Goal: Task Accomplishment & Management: Manage account settings

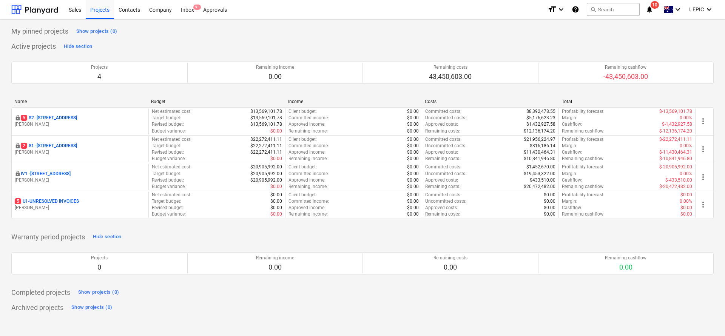
drag, startPoint x: 178, startPoint y: 32, endPoint x: 621, endPoint y: 33, distance: 442.4
click at [178, 32] on div "My pinned projects Show projects (0)" at bounding box center [362, 31] width 702 height 12
click at [618, 11] on button "search Search" at bounding box center [613, 9] width 53 height 13
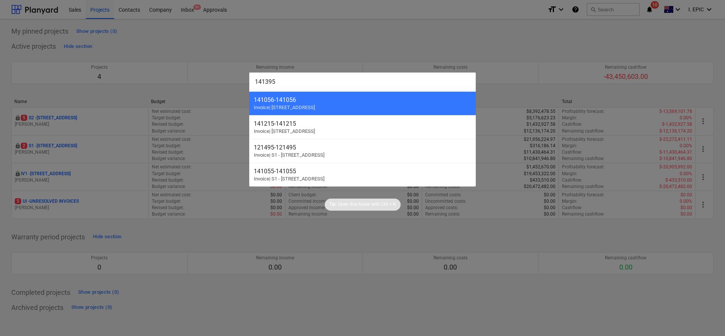
type input "141395"
click at [215, 248] on div at bounding box center [362, 168] width 725 height 336
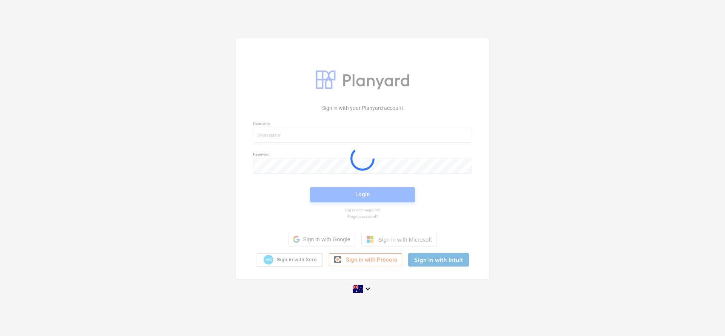
click at [285, 138] on div at bounding box center [362, 158] width 253 height 241
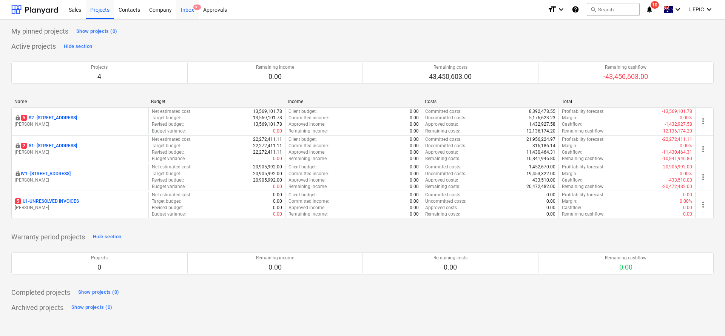
click at [187, 12] on div "Inbox 9+" at bounding box center [187, 9] width 22 height 19
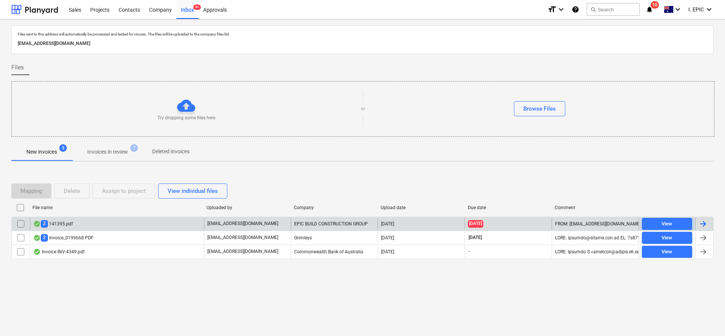
click at [54, 223] on div "2 141395.pdf" at bounding box center [53, 223] width 40 height 7
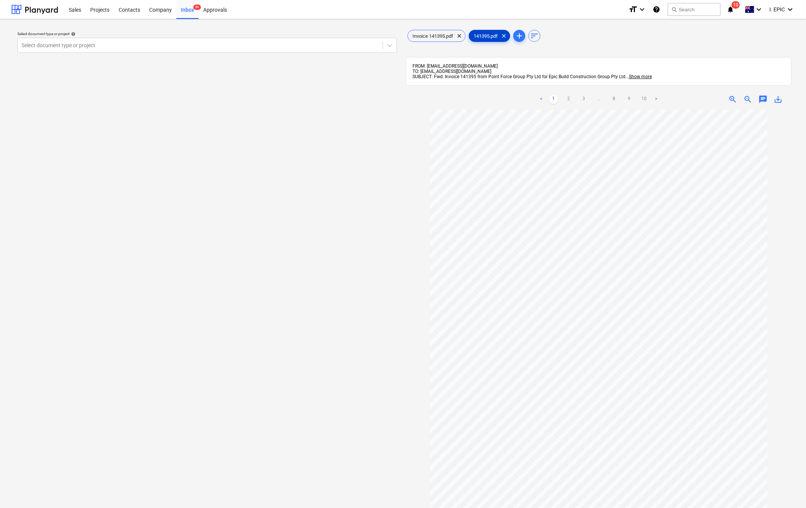
click at [485, 35] on span "141395.pdf" at bounding box center [485, 36] width 33 height 6
click at [429, 34] on span "Invoice 141395.pdf" at bounding box center [433, 36] width 50 height 6
click at [479, 39] on span "141395.pdf" at bounding box center [485, 36] width 33 height 6
click at [443, 37] on span "Invoice 141395.pdf" at bounding box center [433, 36] width 50 height 6
click at [724, 101] on span "chat" at bounding box center [762, 99] width 9 height 9
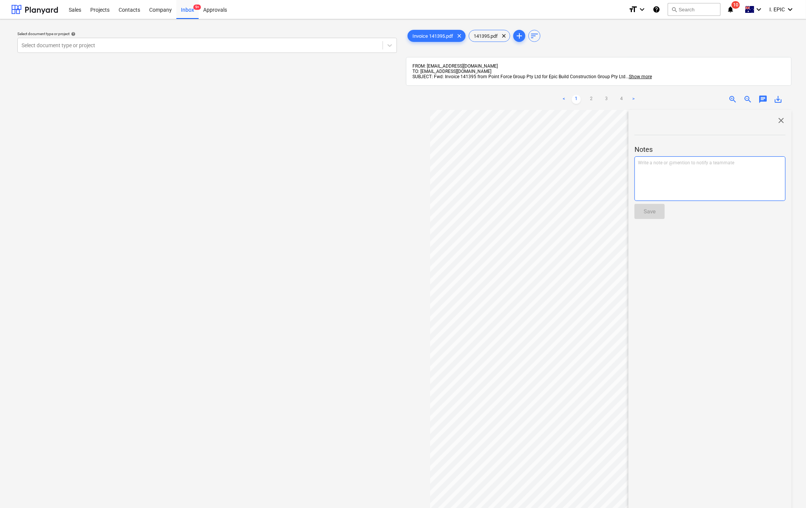
click at [663, 179] on div "Write a note or @mention to notify a teammate [PERSON_NAME]" at bounding box center [709, 178] width 151 height 45
click at [665, 179] on div "Write a note or @mention to notify a teammate [PERSON_NAME]" at bounding box center [709, 178] width 151 height 45
click at [685, 162] on span "Emailed accounts to Missing Docket 128144 128559 128636" at bounding box center [700, 162] width 125 height 5
click at [689, 162] on span "Emailed accounts to send missing Docket 128144 128559 128636" at bounding box center [706, 162] width 136 height 5
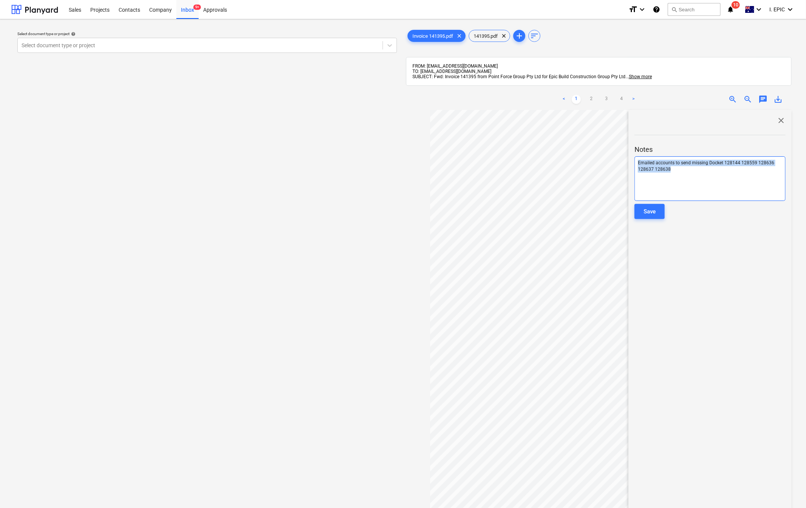
click at [537, 112] on div "< 1 2 3 4 > zoom_in zoom_out chat 0 save_alt close Notes Emailed accounts to se…" at bounding box center [598, 343] width 385 height 508
click at [689, 180] on div "Write a note or @mention to notify a teammate [PERSON_NAME]" at bounding box center [709, 178] width 151 height 45
click at [689, 180] on div "Requested copies of missing Docket 128144 128559 128636 128637 128638" at bounding box center [709, 178] width 151 height 45
click at [713, 163] on span "Requested copies of missing Docket 128144 128559 128636 128637 128638" at bounding box center [709, 166] width 143 height 12
click at [644, 216] on div "Save" at bounding box center [649, 211] width 12 height 10
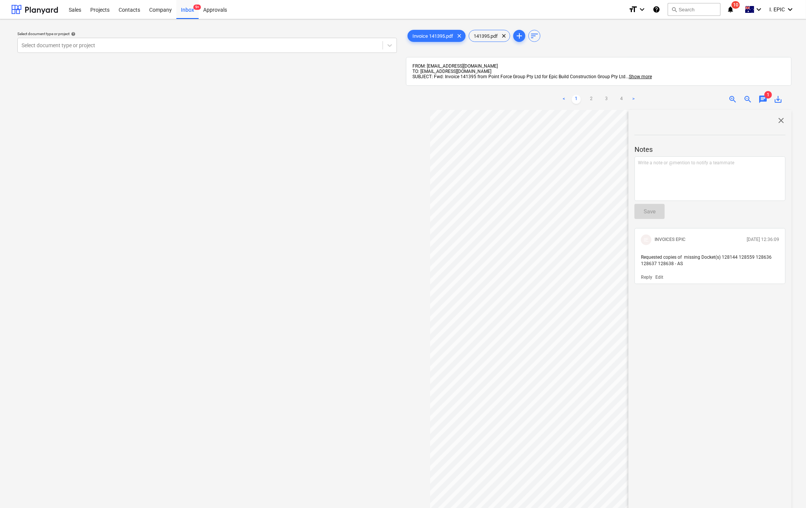
click at [202, 177] on div "Select document type or project help Select document type or project" at bounding box center [206, 312] width 391 height 574
click at [182, 10] on div "Inbox 9+" at bounding box center [187, 9] width 22 height 19
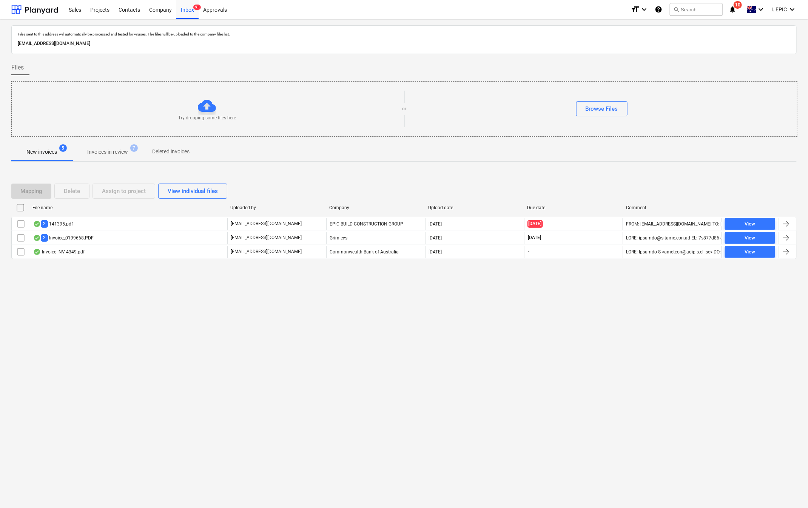
click at [475, 336] on div "Files sent to this address will automatically be processed and tested for virus…" at bounding box center [404, 263] width 808 height 488
click at [257, 336] on div "Files sent to this address will automatically be processed and tested for virus…" at bounding box center [404, 263] width 808 height 488
click at [256, 336] on div "Files sent to this address will automatically be processed and tested for virus…" at bounding box center [404, 263] width 808 height 488
click at [89, 308] on div "Files sent to this address will automatically be processed and tested for virus…" at bounding box center [404, 263] width 808 height 488
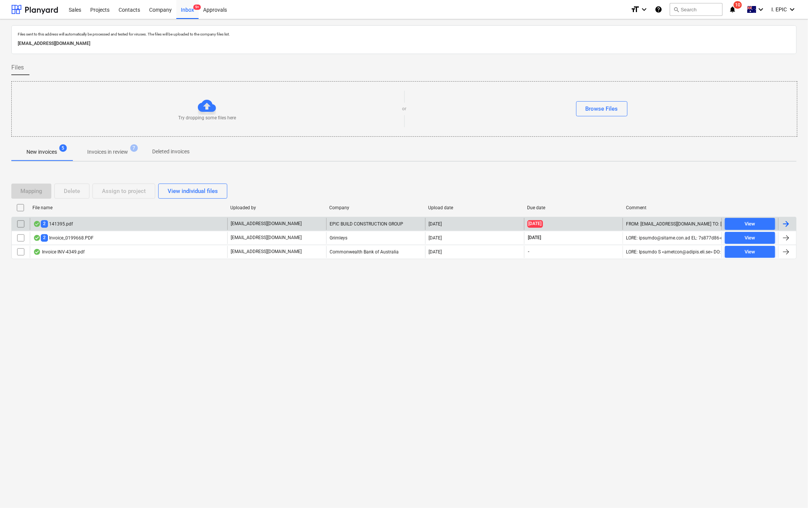
click at [69, 222] on div "2 141395.pdf" at bounding box center [53, 223] width 40 height 7
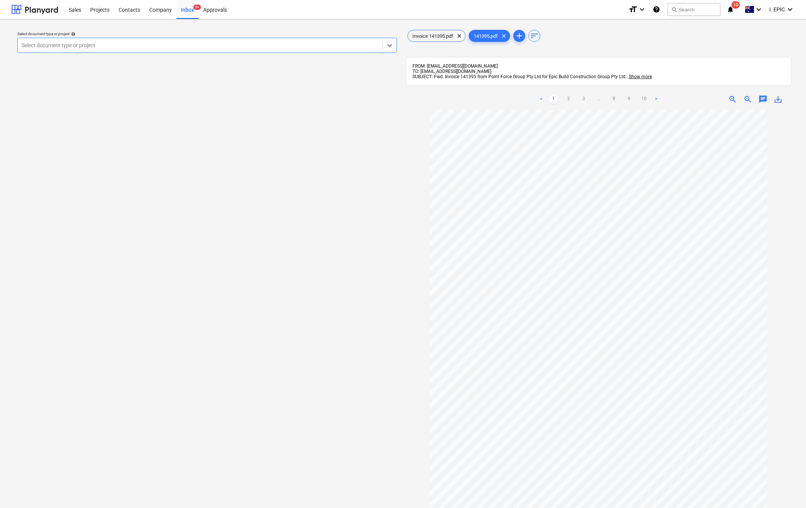
click at [415, 336] on div at bounding box center [598, 353] width 385 height 487
click at [379, 336] on div "Select document type or project help Select document type or project" at bounding box center [206, 312] width 391 height 574
click at [239, 199] on div "Select document type or project help Select document type or project" at bounding box center [206, 312] width 391 height 574
click at [332, 293] on div "Select document type or project help Select document type or project" at bounding box center [206, 312] width 391 height 574
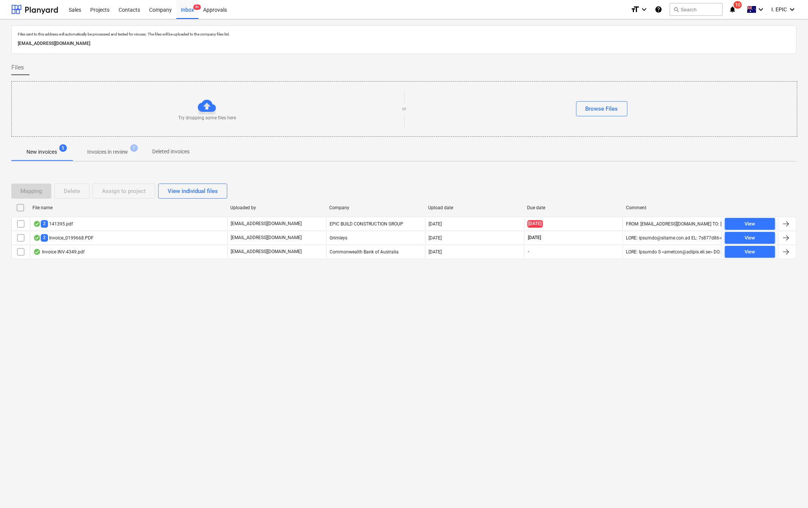
click at [131, 336] on div "Files sent to this address will automatically be processed and tested for virus…" at bounding box center [404, 263] width 808 height 488
click at [106, 336] on div "Files sent to this address will automatically be processed and tested for virus…" at bounding box center [404, 263] width 808 height 488
click at [115, 154] on p "Invoices in review" at bounding box center [107, 152] width 41 height 8
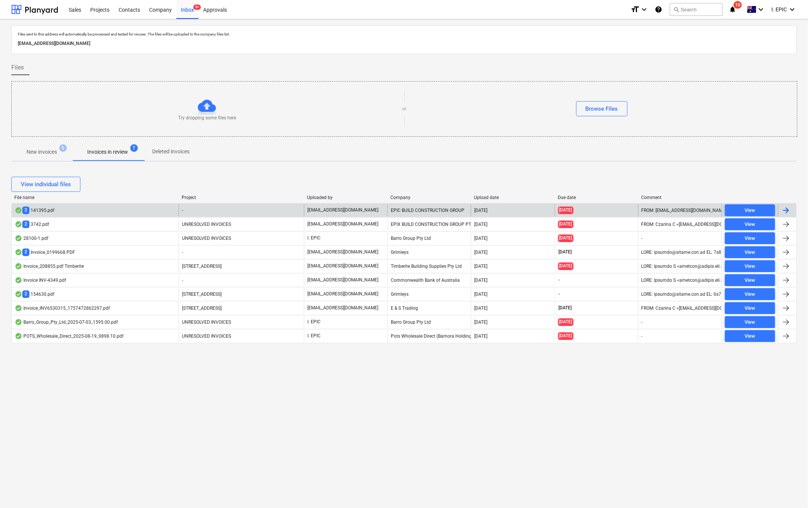
click at [53, 210] on div "2 141395.pdf" at bounding box center [35, 209] width 40 height 7
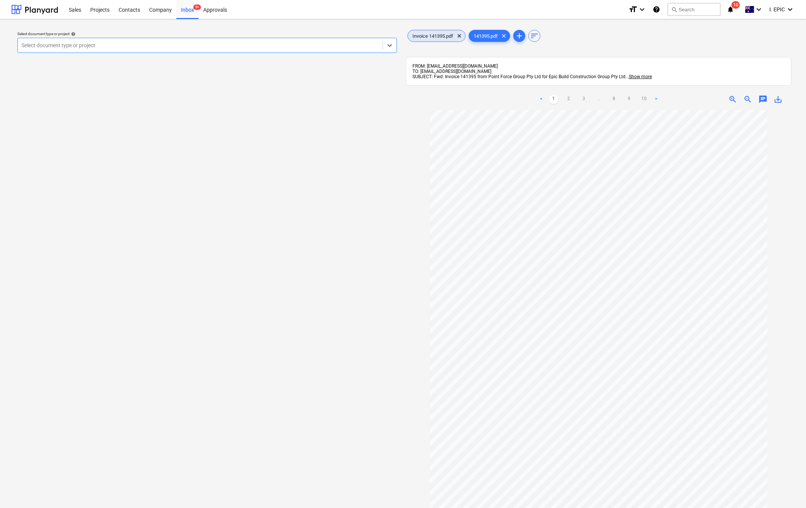
click at [434, 35] on span "Invoice 141395.pdf" at bounding box center [433, 36] width 50 height 6
click at [724, 106] on div "< 1 2 3 4 > zoom_in zoom_out chat 1 save_alt" at bounding box center [598, 99] width 385 height 21
click at [724, 102] on span "chat" at bounding box center [762, 99] width 9 height 9
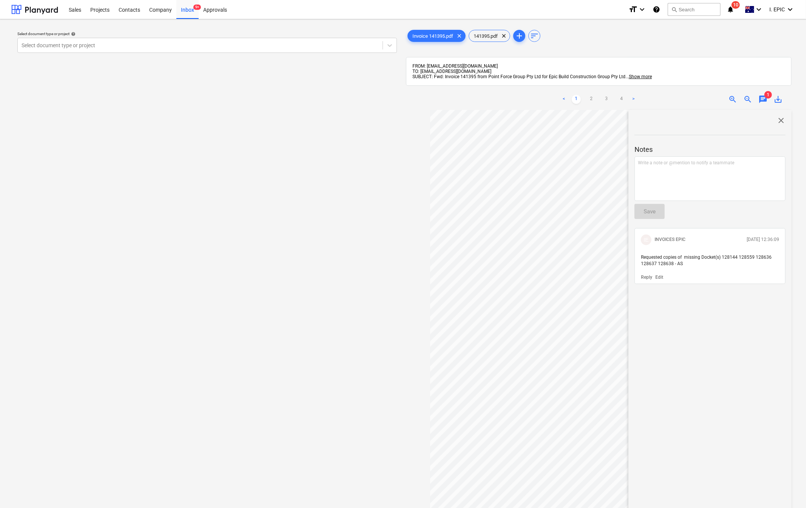
click at [692, 336] on div "close Notes Write a note or @mention to notify a teammate ﻿ Save IE INVOICES EP…" at bounding box center [709, 359] width 163 height 499
click at [203, 303] on div "Select document type or project help Select document type or project" at bounding box center [206, 312] width 391 height 574
click at [180, 233] on div "Select document type or project help Select document type or project" at bounding box center [206, 312] width 391 height 574
click at [16, 245] on div "Select document type or project help Select document type or project" at bounding box center [206, 312] width 391 height 574
click at [335, 197] on div "Select document type or project help Select document type or project" at bounding box center [206, 312] width 391 height 574
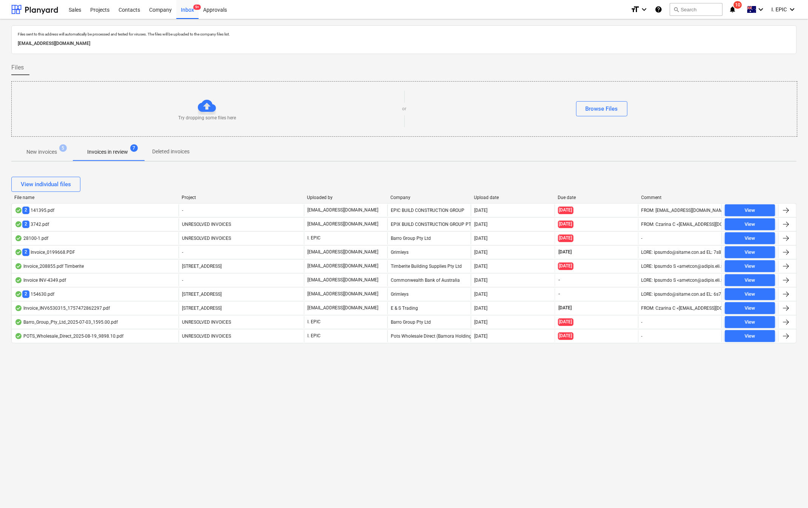
click at [174, 336] on div "Files sent to this address will automatically be processed and tested for virus…" at bounding box center [404, 263] width 808 height 488
click at [93, 336] on div "Files sent to this address will automatically be processed and tested for virus…" at bounding box center [404, 263] width 808 height 488
click at [127, 336] on div "Files sent to this address will automatically be processed and tested for virus…" at bounding box center [404, 263] width 808 height 488
click at [220, 336] on div "Files sent to this address will automatically be processed and tested for virus…" at bounding box center [404, 263] width 808 height 488
click at [126, 336] on div "Files sent to this address will automatically be processed and tested for virus…" at bounding box center [404, 263] width 808 height 488
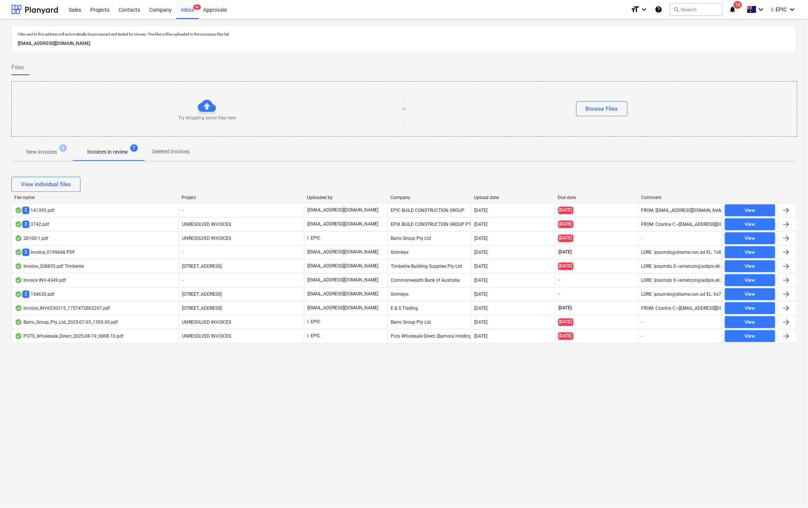
click at [88, 336] on div "Files sent to this address will automatically be processed and tested for virus…" at bounding box center [404, 263] width 808 height 488
click at [53, 151] on p "New invoices" at bounding box center [41, 152] width 31 height 8
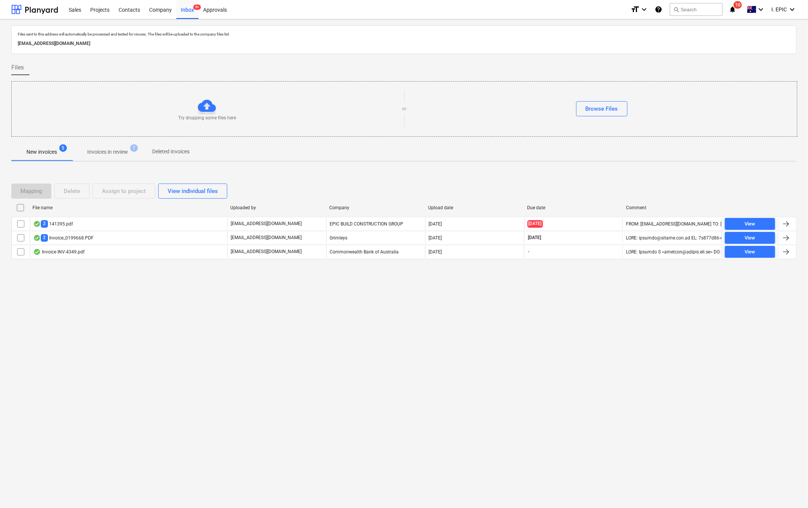
click at [120, 336] on div "Files sent to this address will automatically be processed and tested for virus…" at bounding box center [404, 263] width 808 height 488
click at [246, 336] on div "Files sent to this address will automatically be processed and tested for virus…" at bounding box center [404, 263] width 808 height 488
click at [80, 297] on div "Files sent to this address will automatically be processed and tested for virus…" at bounding box center [404, 263] width 808 height 488
click at [106, 150] on p "Invoices in review" at bounding box center [107, 152] width 41 height 8
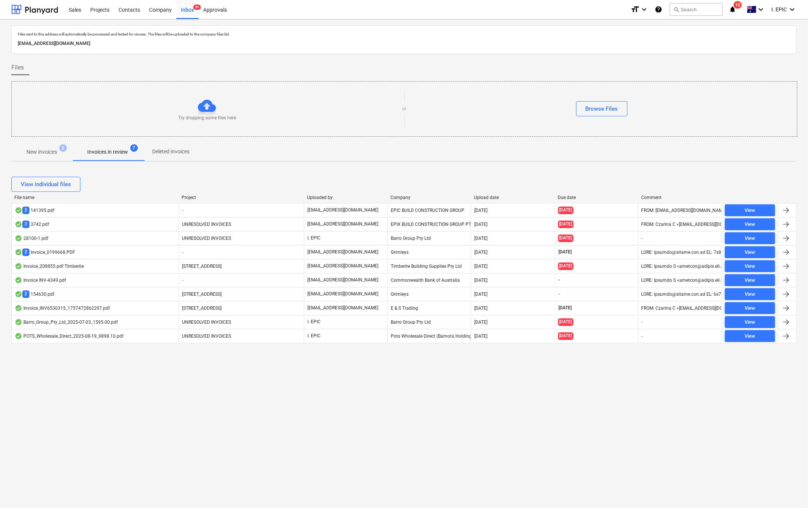
drag, startPoint x: 161, startPoint y: 415, endPoint x: 157, endPoint y: 387, distance: 27.8
click at [160, 336] on div "Files sent to this address will automatically be processed and tested for virus…" at bounding box center [404, 263] width 808 height 488
click at [81, 336] on div "Files sent to this address will automatically be processed and tested for virus…" at bounding box center [404, 263] width 808 height 488
click at [50, 151] on p "New invoices" at bounding box center [41, 152] width 31 height 8
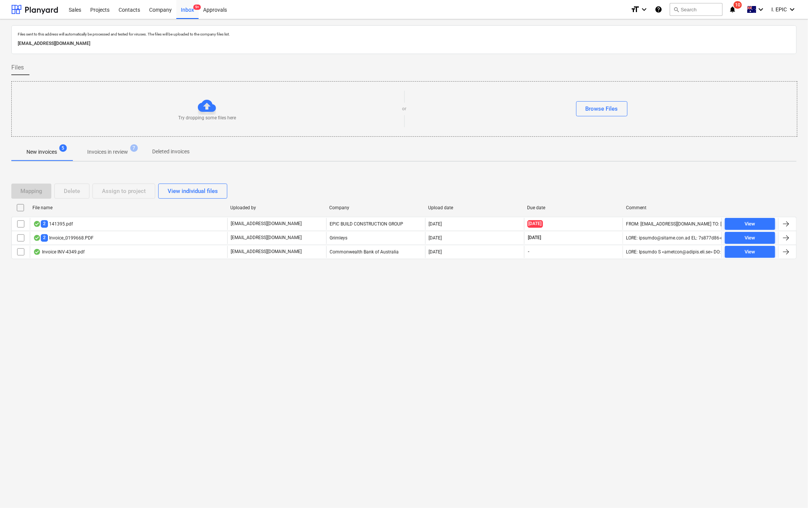
click at [134, 336] on div "Files sent to this address will automatically be processed and tested for virus…" at bounding box center [404, 263] width 808 height 488
click at [102, 322] on div "Files sent to this address will automatically be processed and tested for virus…" at bounding box center [404, 263] width 808 height 488
click at [678, 7] on span "search" at bounding box center [676, 9] width 6 height 6
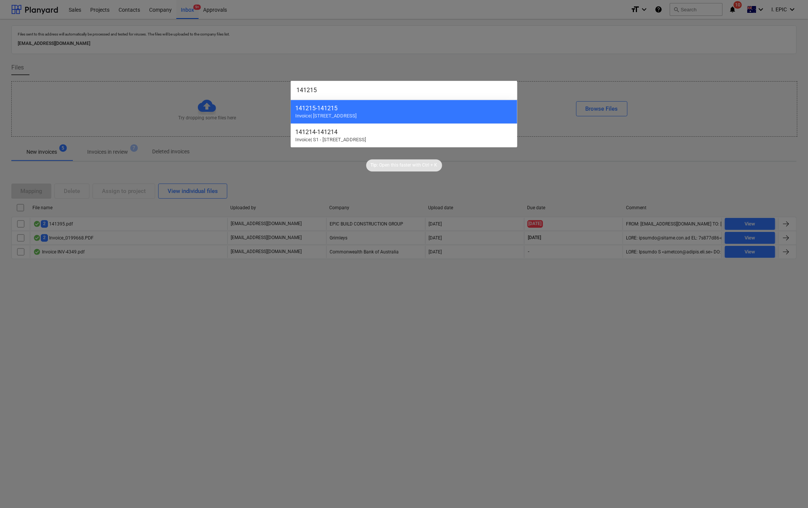
drag, startPoint x: 336, startPoint y: 90, endPoint x: 223, endPoint y: 79, distance: 113.8
click at [223, 79] on div "141215 141215 - 141215 Invoice | [STREET_ADDRESS] Invoice | S1 - [GEOGRAPHIC_DA…" at bounding box center [404, 254] width 808 height 508
paste input "4"
type input "141214"
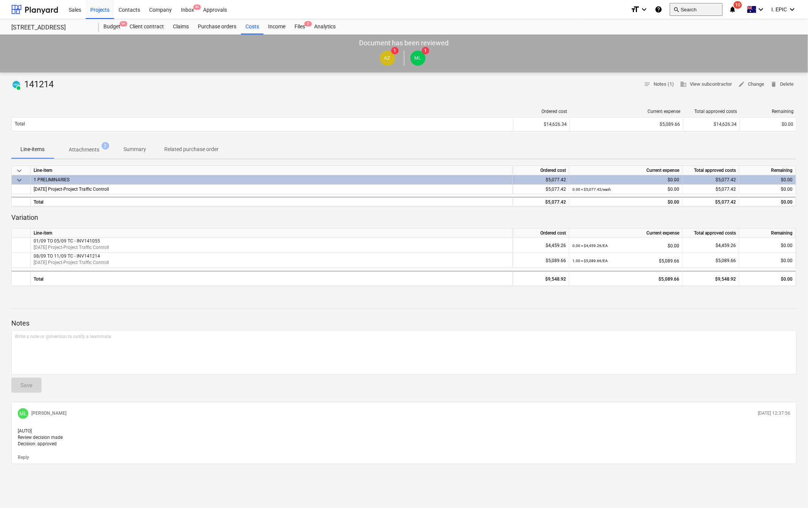
click at [699, 7] on button "search Search" at bounding box center [696, 9] width 53 height 13
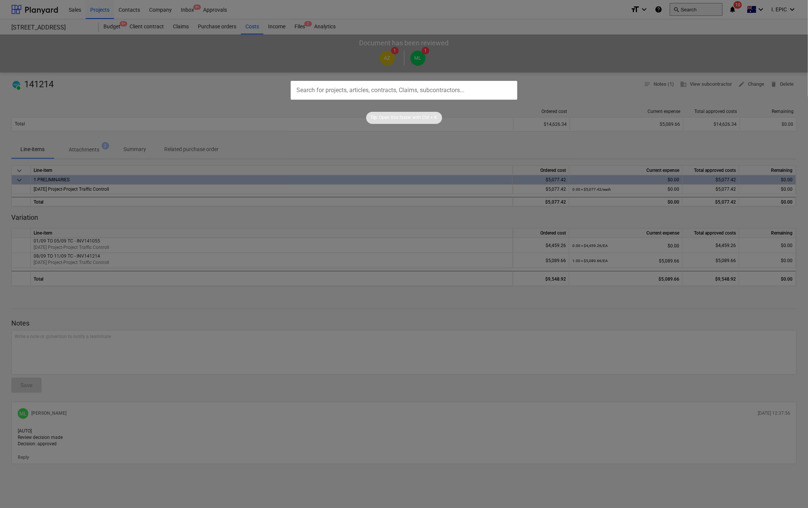
type input "141396"
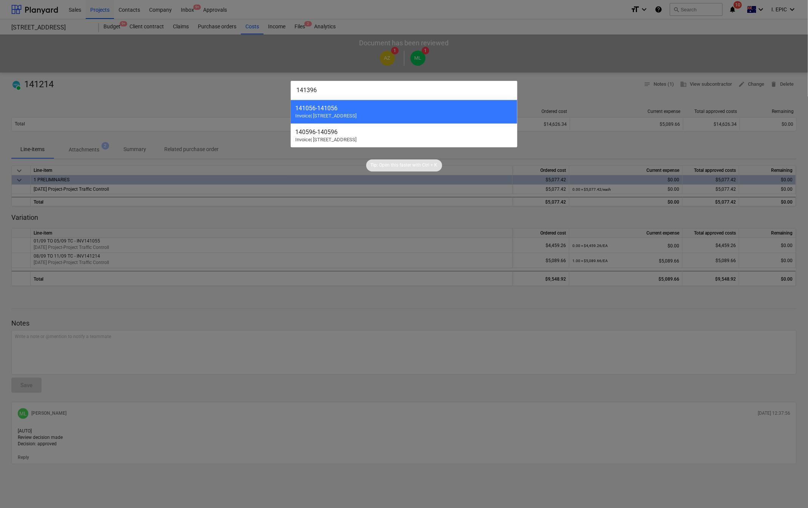
click at [160, 336] on div at bounding box center [404, 254] width 808 height 508
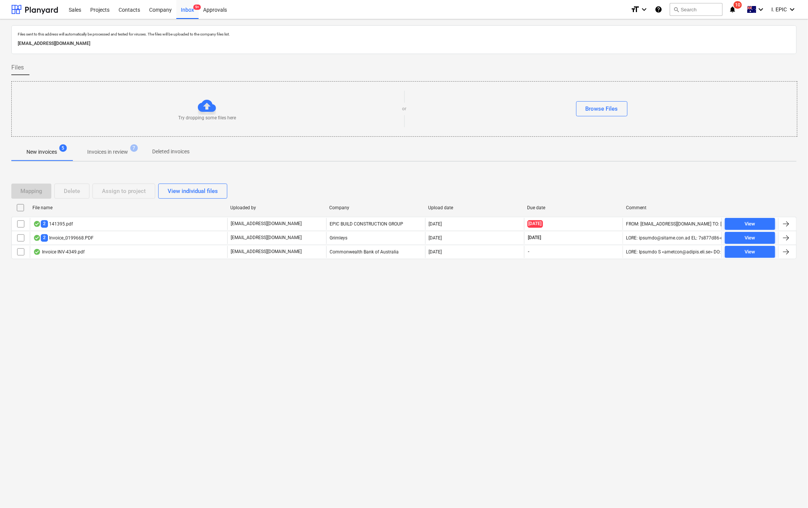
click at [197, 336] on div "Files sent to this address will automatically be processed and tested for virus…" at bounding box center [404, 263] width 808 height 488
click at [241, 336] on div "Files sent to this address will automatically be processed and tested for virus…" at bounding box center [404, 263] width 808 height 488
click at [225, 336] on div "Files sent to this address will automatically be processed and tested for virus…" at bounding box center [404, 263] width 808 height 488
click at [172, 109] on div "Try dropping some files here" at bounding box center [207, 109] width 391 height 25
click at [597, 114] on div "Browse Files" at bounding box center [602, 109] width 32 height 10
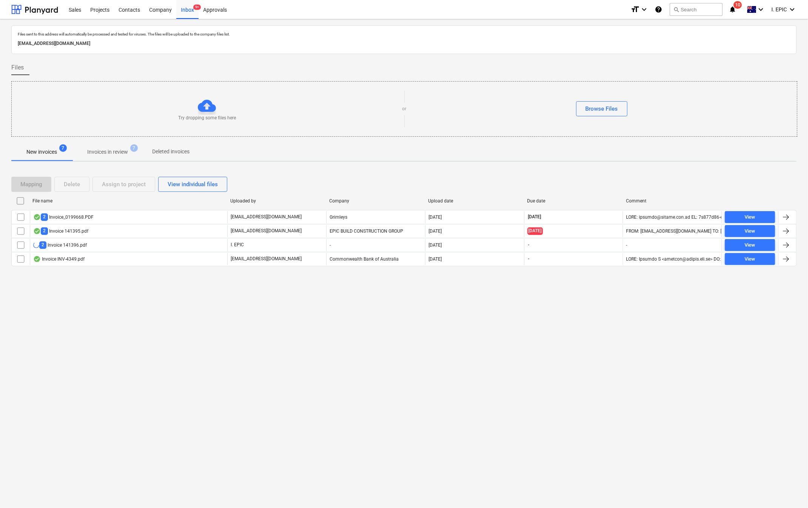
click at [67, 248] on div "2 Invoice 141396.pdf" at bounding box center [60, 244] width 54 height 7
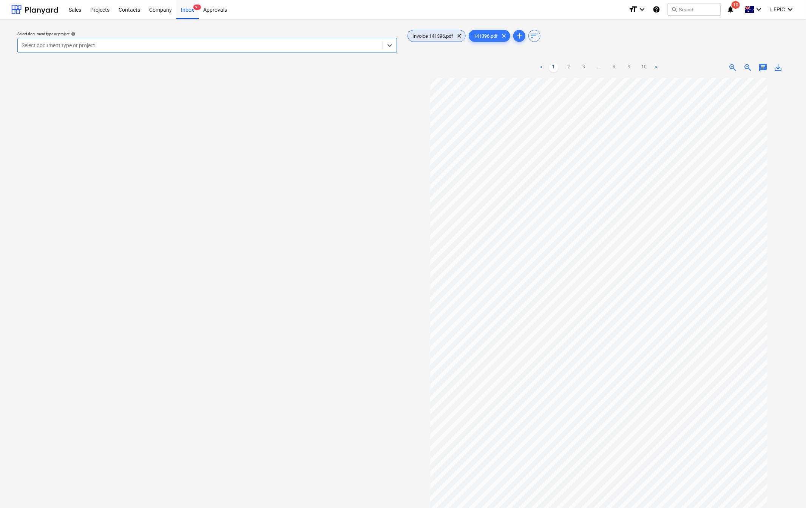
click at [417, 36] on span "Invoice 141396.pdf" at bounding box center [433, 36] width 50 height 6
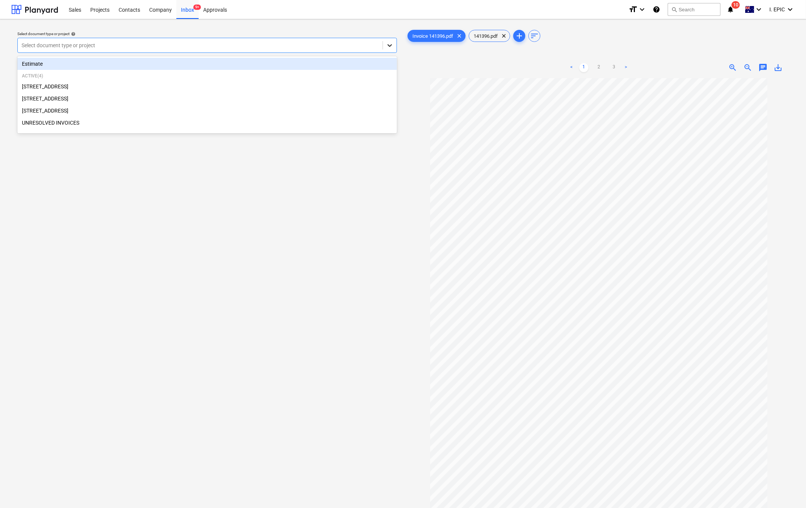
click at [391, 42] on icon at bounding box center [390, 46] width 8 height 8
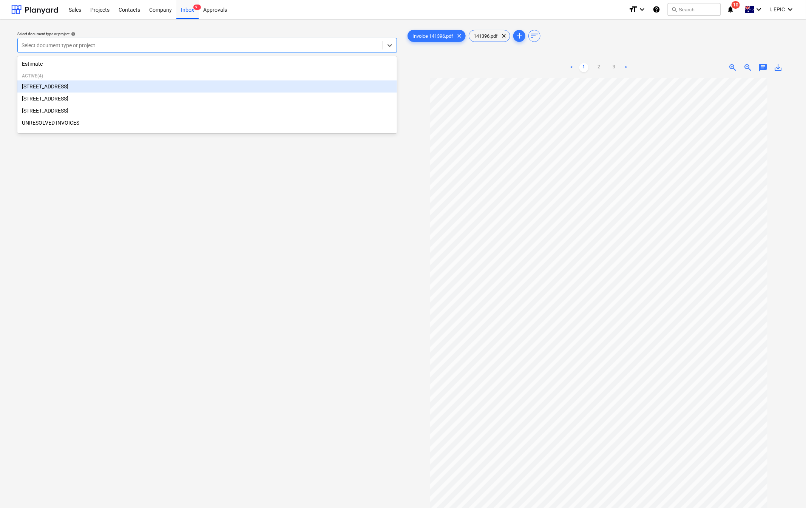
click at [35, 83] on div "[STREET_ADDRESS]" at bounding box center [206, 86] width 379 height 12
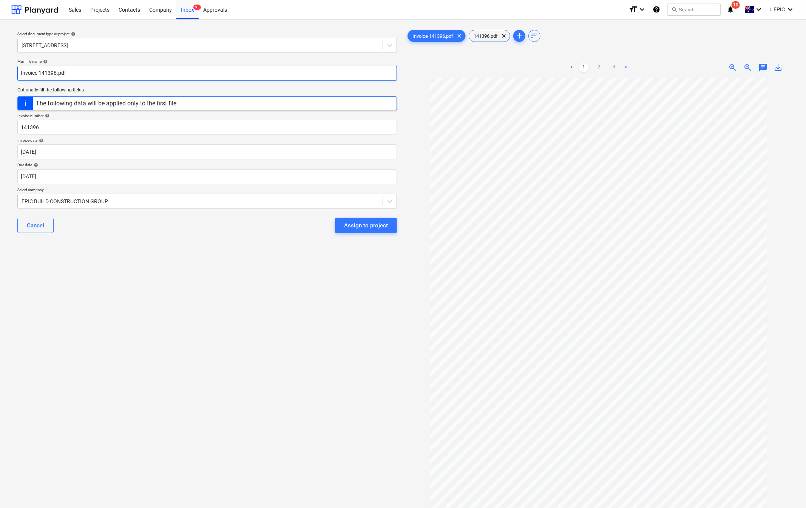
click at [24, 73] on input "Invoice 141396.pdf" at bounding box center [206, 73] width 379 height 15
type input "PointForce Invoice 141396.pdf"
click at [22, 129] on input "141396" at bounding box center [206, 127] width 379 height 15
click at [115, 317] on div "Select document type or project help [STREET_ADDRESS] file name help PointForce…" at bounding box center [206, 296] width 391 height 542
click at [71, 151] on body "Sales Projects Contacts Company Inbox 9+ Approvals format_size keyboard_arrow_d…" at bounding box center [403, 254] width 806 height 508
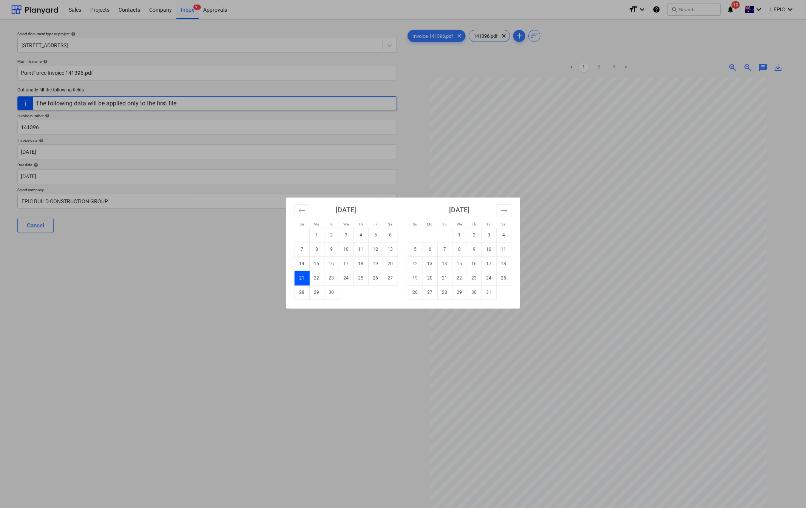
click at [274, 336] on div "Su Mo Tu We Th Fr Sa Su Mo Tu We Th Fr Sa [DATE] 1 2 3 4 5 6 7 8 9 10 11 12 13 …" at bounding box center [403, 254] width 806 height 508
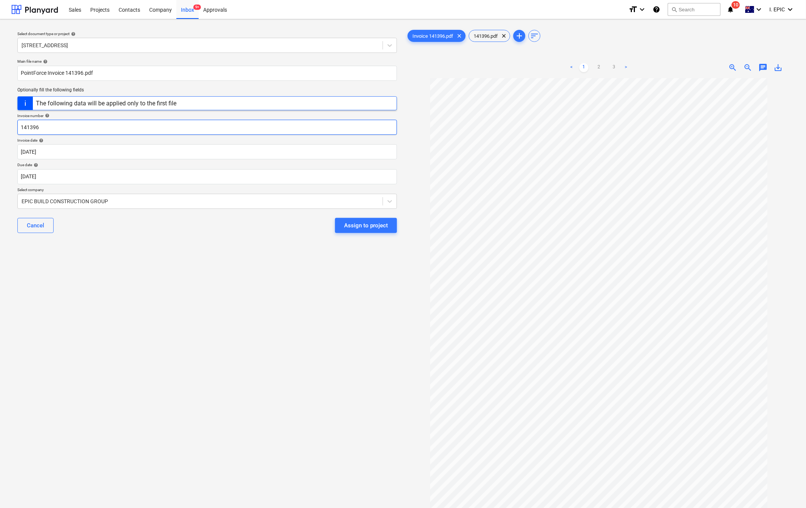
click at [50, 132] on input "141396" at bounding box center [206, 127] width 379 height 15
click at [25, 146] on body "Sales Projects Contacts Company Inbox 9+ Approvals format_size keyboard_arrow_d…" at bounding box center [403, 254] width 806 height 508
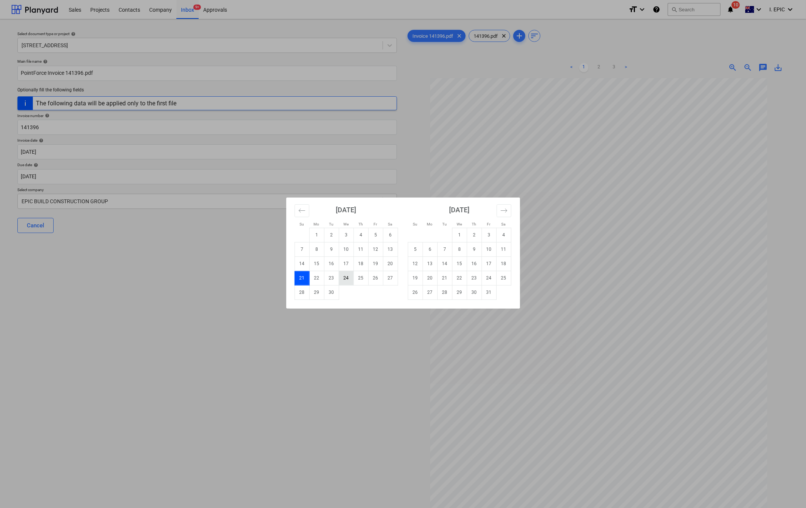
click at [341, 279] on td "24" at bounding box center [346, 278] width 15 height 14
type input "[DATE]"
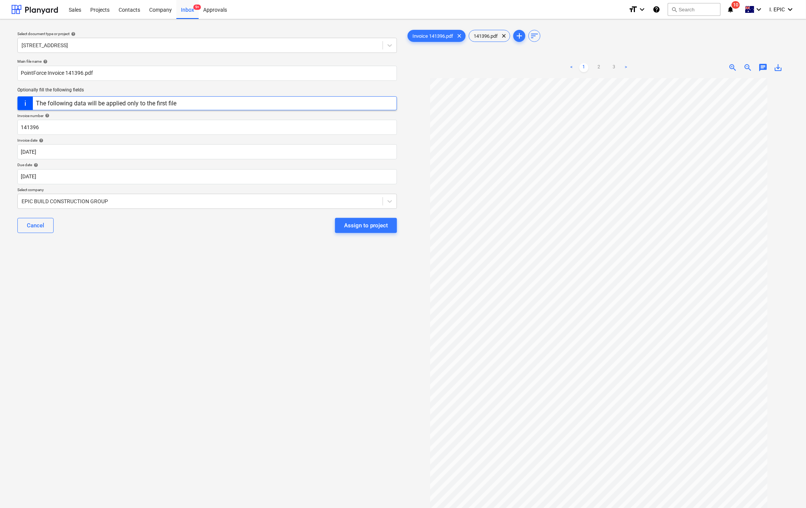
click at [137, 315] on div "Select document type or project help [STREET_ADDRESS] file name help PointForce…" at bounding box center [206, 296] width 391 height 542
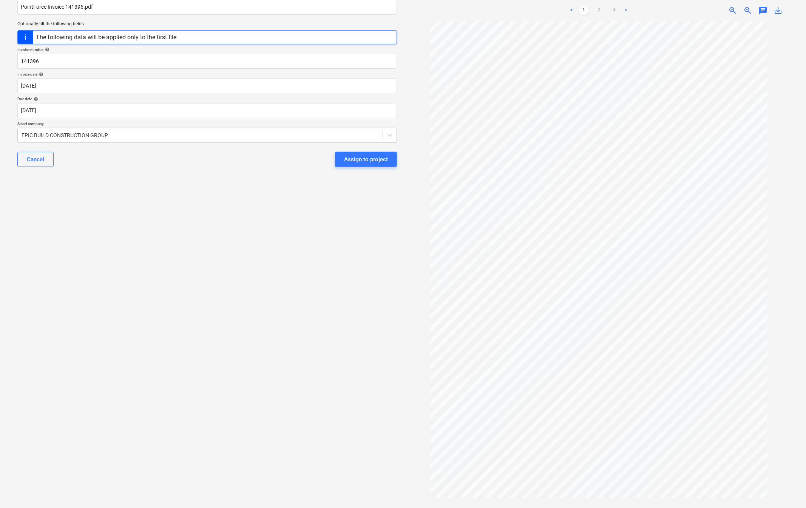
click at [607, 7] on ul "< 1 2 3 >" at bounding box center [598, 10] width 125 height 9
click at [615, 10] on link "3" at bounding box center [613, 10] width 9 height 9
click at [584, 5] on div "< 1 2 3 >" at bounding box center [598, 10] width 125 height 21
click at [584, 8] on link "1" at bounding box center [583, 10] width 9 height 9
click at [64, 113] on body "Sales Projects Contacts Company Inbox 9+ Approvals format_size keyboard_arrow_d…" at bounding box center [403, 188] width 806 height 508
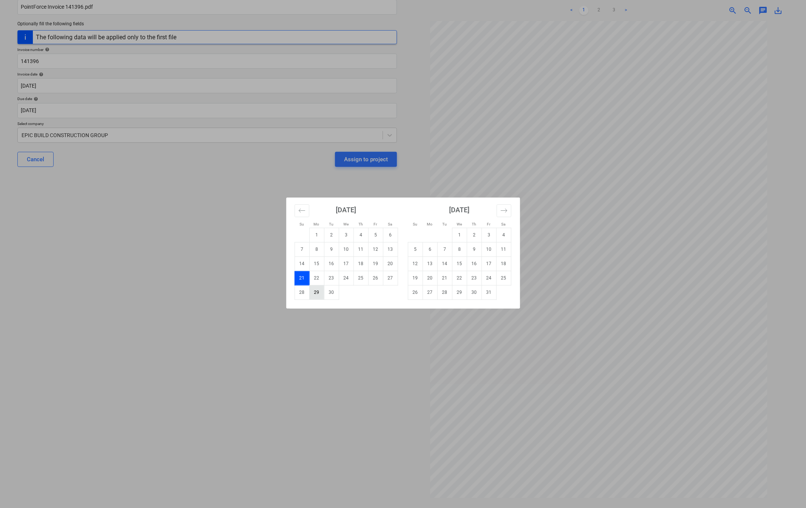
click at [314, 292] on td "29" at bounding box center [316, 292] width 15 height 14
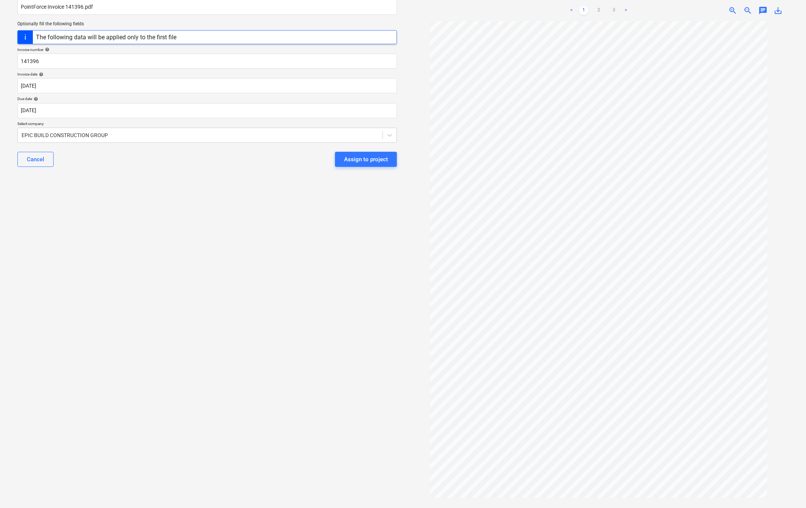
type input "[DATE]"
click at [102, 272] on div "Select document type or project help [STREET_ADDRESS] file name help PointForce…" at bounding box center [206, 230] width 391 height 542
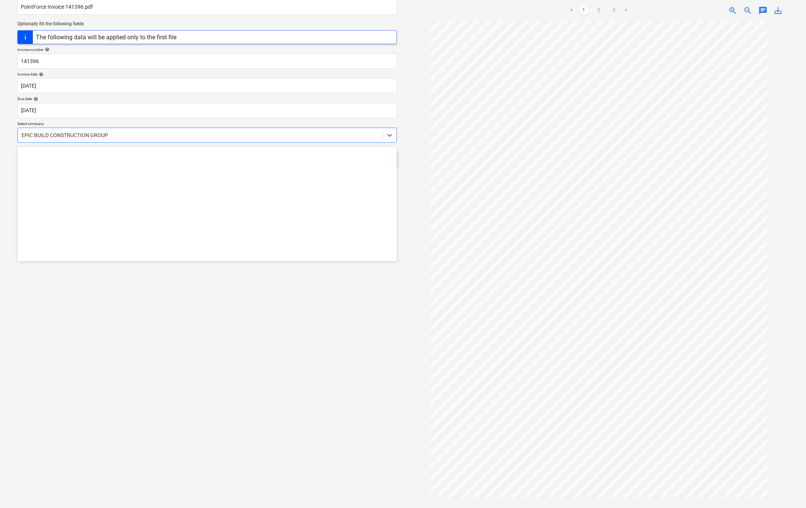
click at [108, 134] on div at bounding box center [200, 135] width 357 height 8
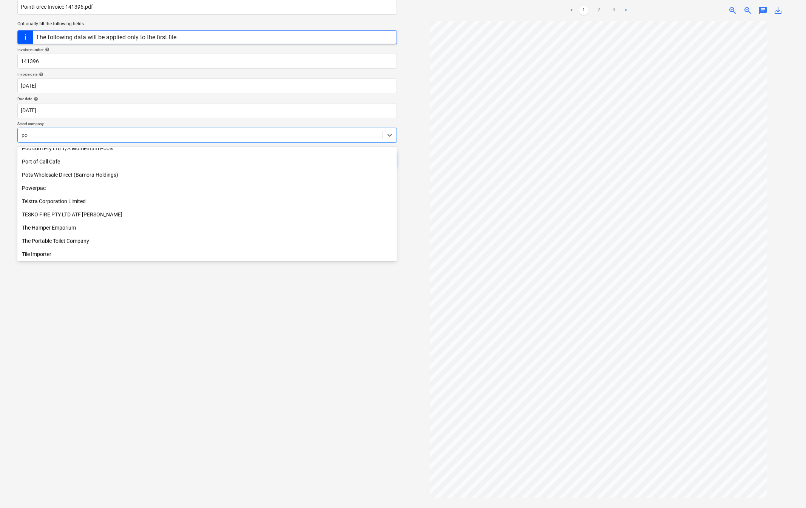
scroll to position [296, 0]
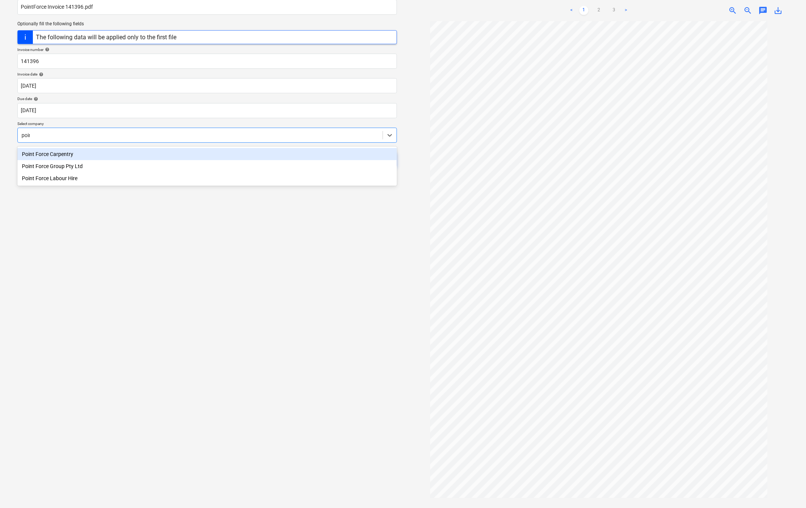
type input "point"
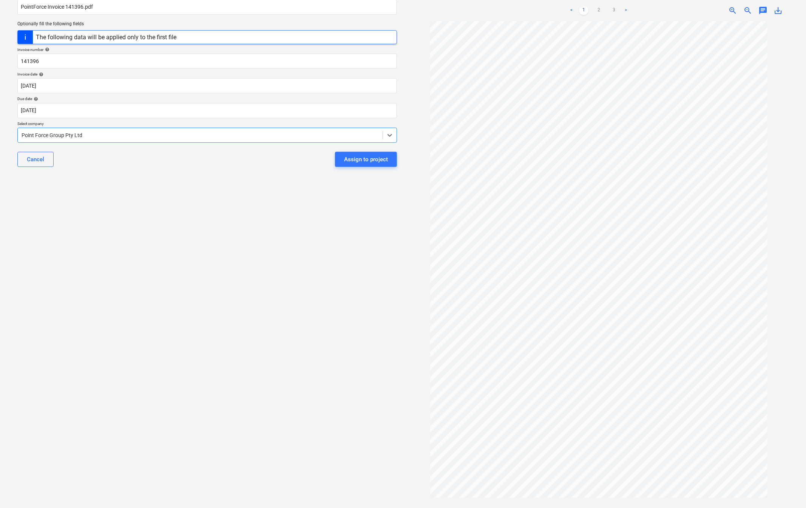
click at [139, 262] on div "Select document type or project help [STREET_ADDRESS] file name help PointForce…" at bounding box center [206, 230] width 391 height 542
click at [139, 111] on body "Sales Projects Contacts Company Inbox 9+ Approvals format_size keyboard_arrow_d…" at bounding box center [403, 188] width 806 height 508
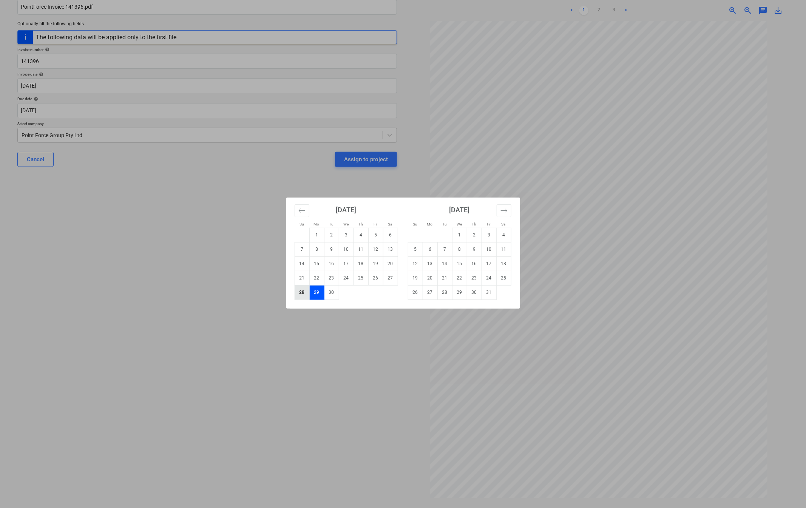
click at [301, 292] on td "28" at bounding box center [301, 292] width 15 height 14
type input "[DATE]"
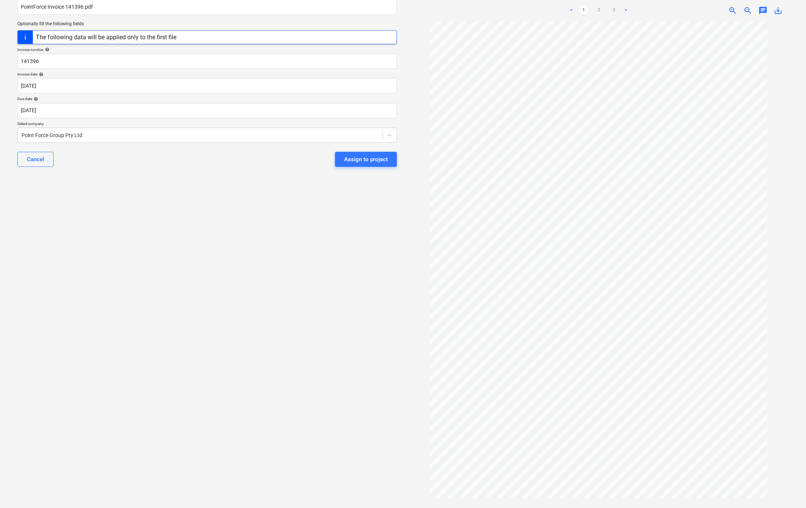
click at [134, 299] on div "Select document type or project help [STREET_ADDRESS] file name help PointForce…" at bounding box center [206, 230] width 391 height 542
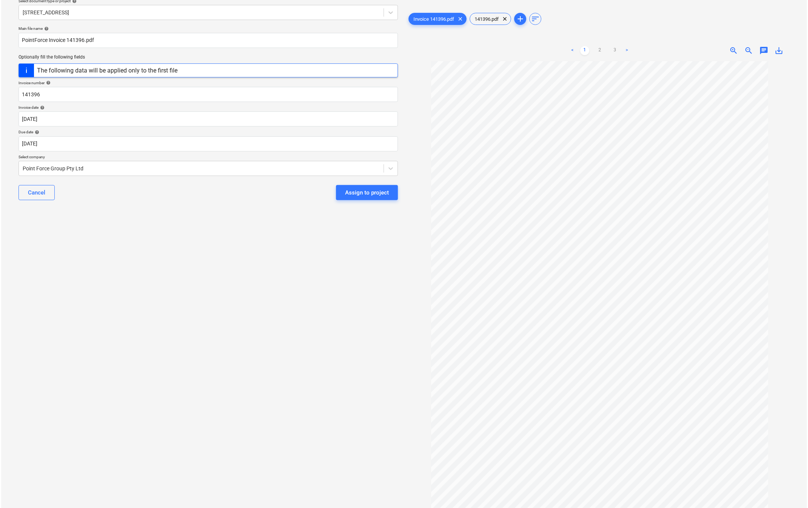
scroll to position [0, 0]
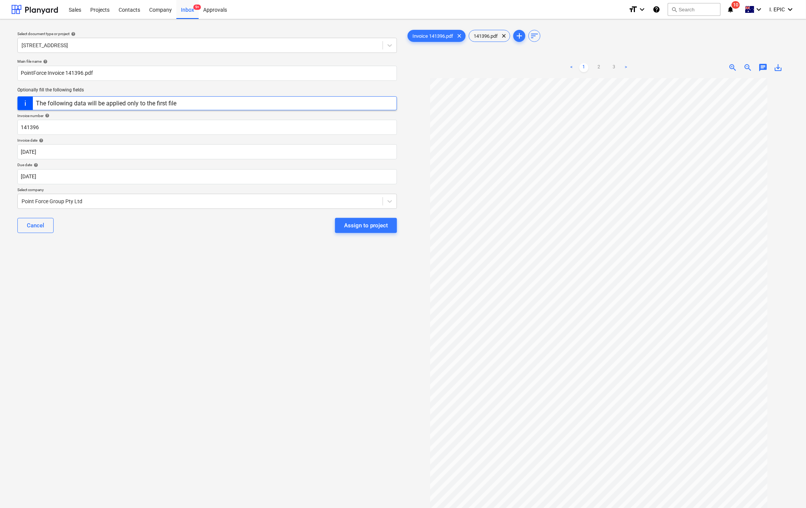
click at [242, 290] on div "Select document type or project help [STREET_ADDRESS] file name help PointForce…" at bounding box center [206, 296] width 391 height 542
click at [191, 336] on div "Select document type or project help [STREET_ADDRESS] file name help PointForce…" at bounding box center [206, 296] width 391 height 542
click at [259, 336] on div "Select document type or project help [STREET_ADDRESS] file name help PointForce…" at bounding box center [206, 296] width 391 height 542
click at [724, 68] on span "chat" at bounding box center [762, 67] width 9 height 9
click at [682, 143] on div "Write a note or @mention to notify a teammate [PERSON_NAME]" at bounding box center [709, 147] width 151 height 45
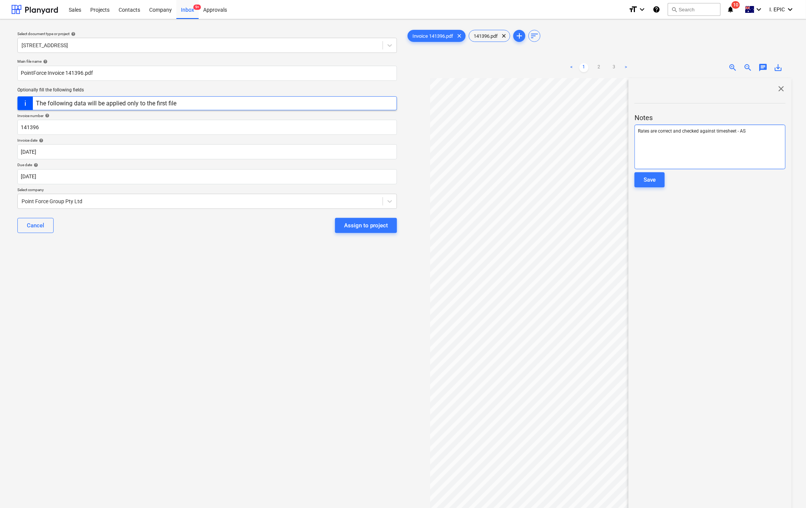
click at [724, 133] on span "Rates are correct and checked against timesheet - AS" at bounding box center [692, 130] width 108 height 5
click at [654, 272] on div "close Notes Rates are correct and checked against timesheets - AS Save" at bounding box center [709, 327] width 163 height 499
click at [653, 178] on div "Save" at bounding box center [649, 180] width 12 height 10
click at [271, 336] on div "Select document type or project help [STREET_ADDRESS] file name help PointForce…" at bounding box center [206, 296] width 391 height 542
click at [361, 223] on div "Assign to project" at bounding box center [366, 225] width 44 height 10
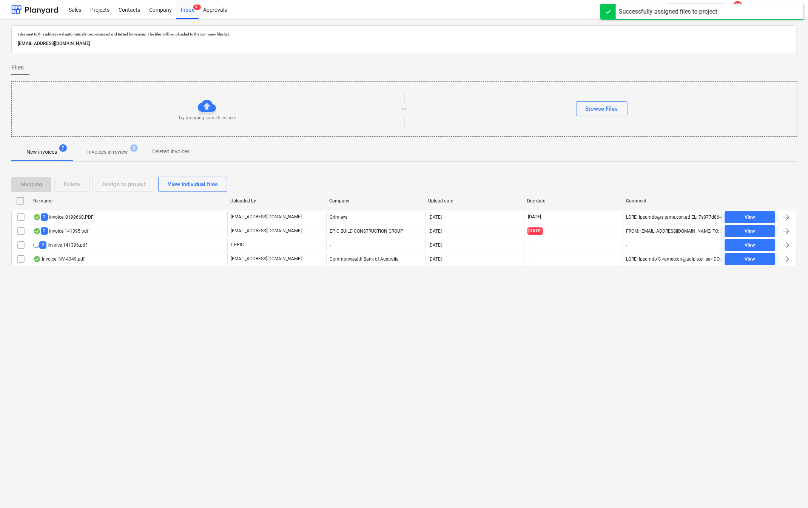
click at [205, 336] on div "Files sent to this address will automatically be processed and tested for virus…" at bounding box center [404, 263] width 808 height 488
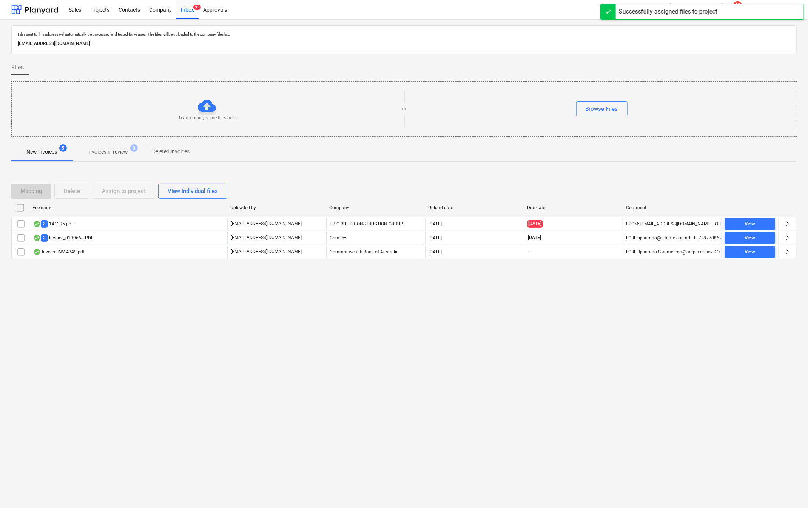
click at [151, 336] on div "Files sent to this address will automatically be processed and tested for virus…" at bounding box center [404, 263] width 808 height 488
click at [86, 328] on div "Files sent to this address will automatically be processed and tested for virus…" at bounding box center [404, 263] width 808 height 488
click at [119, 336] on div "Files sent to this address will automatically be processed and tested for virus…" at bounding box center [404, 263] width 808 height 488
click at [302, 336] on div "Files sent to this address will automatically be processed and tested for virus…" at bounding box center [404, 263] width 808 height 488
click at [214, 336] on div "Files sent to this address will automatically be processed and tested for virus…" at bounding box center [404, 263] width 808 height 488
